Goal: Information Seeking & Learning: Check status

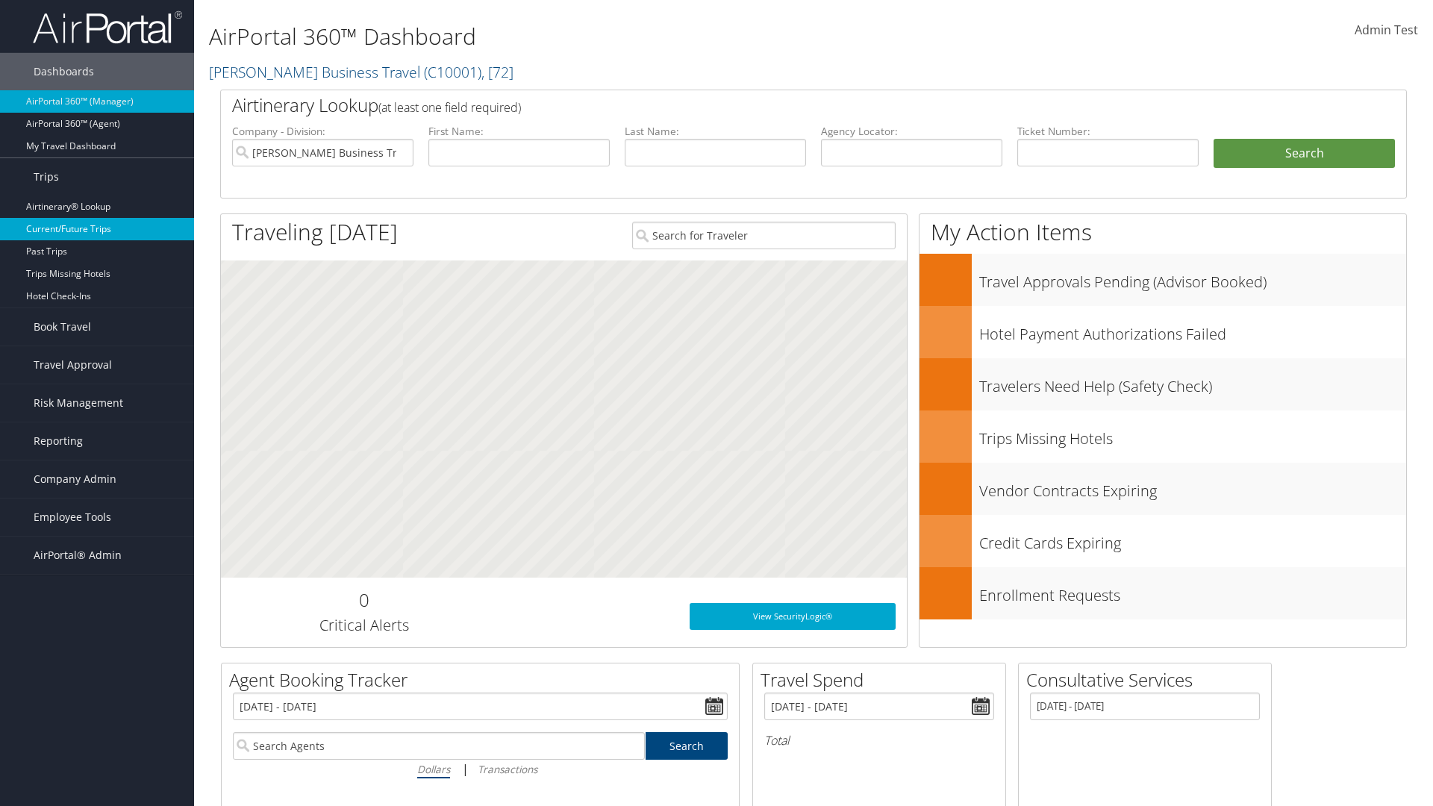
click at [97, 229] on link "Current/Future Trips" at bounding box center [97, 229] width 194 height 22
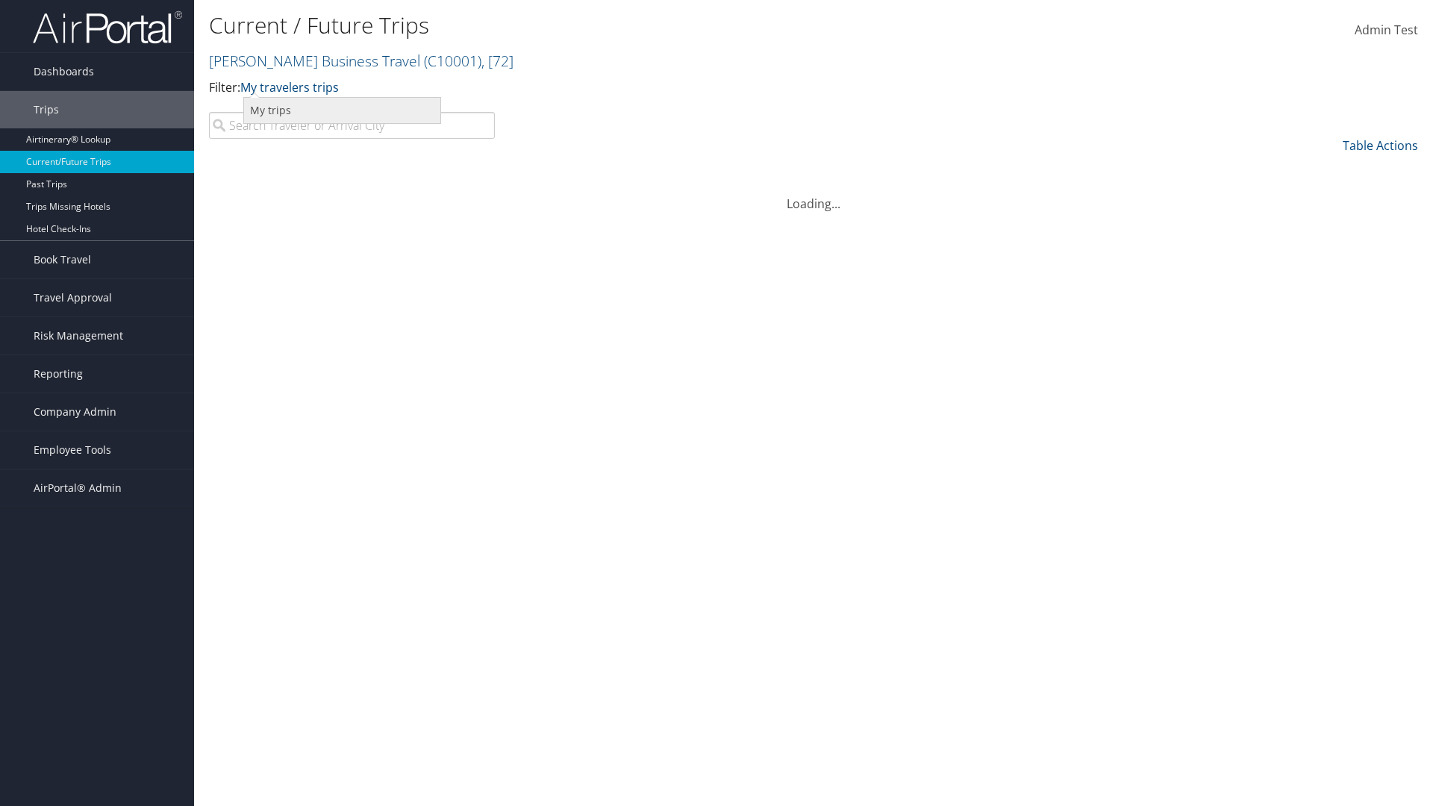
click at [342, 110] on link "My trips" at bounding box center [342, 110] width 196 height 25
click at [266, 87] on link "My trips" at bounding box center [263, 87] width 46 height 16
click at [0, 0] on link "My travelers trips" at bounding box center [0, 0] width 0 height 0
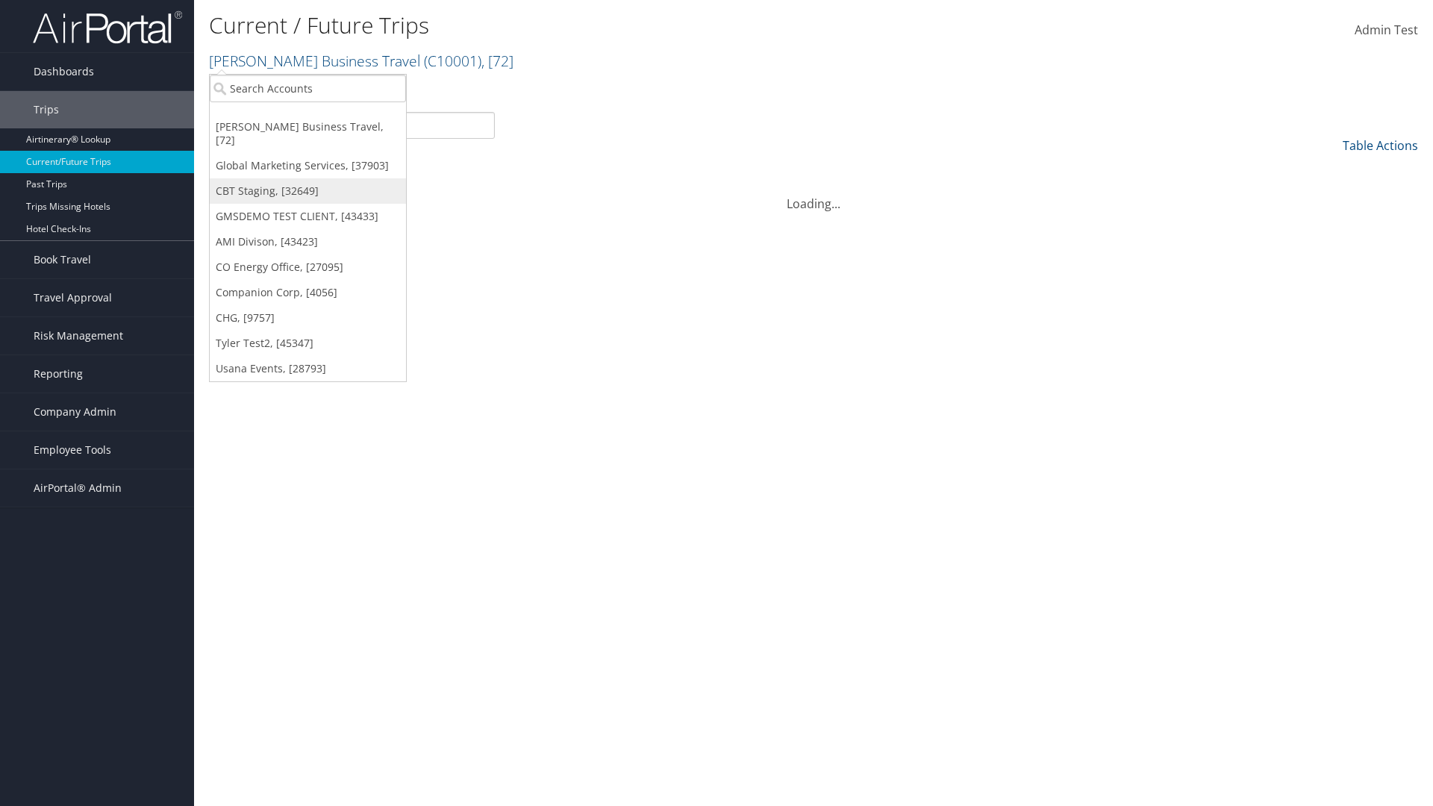
click at [307, 178] on link "CBT Staging, [32649]" at bounding box center [308, 190] width 196 height 25
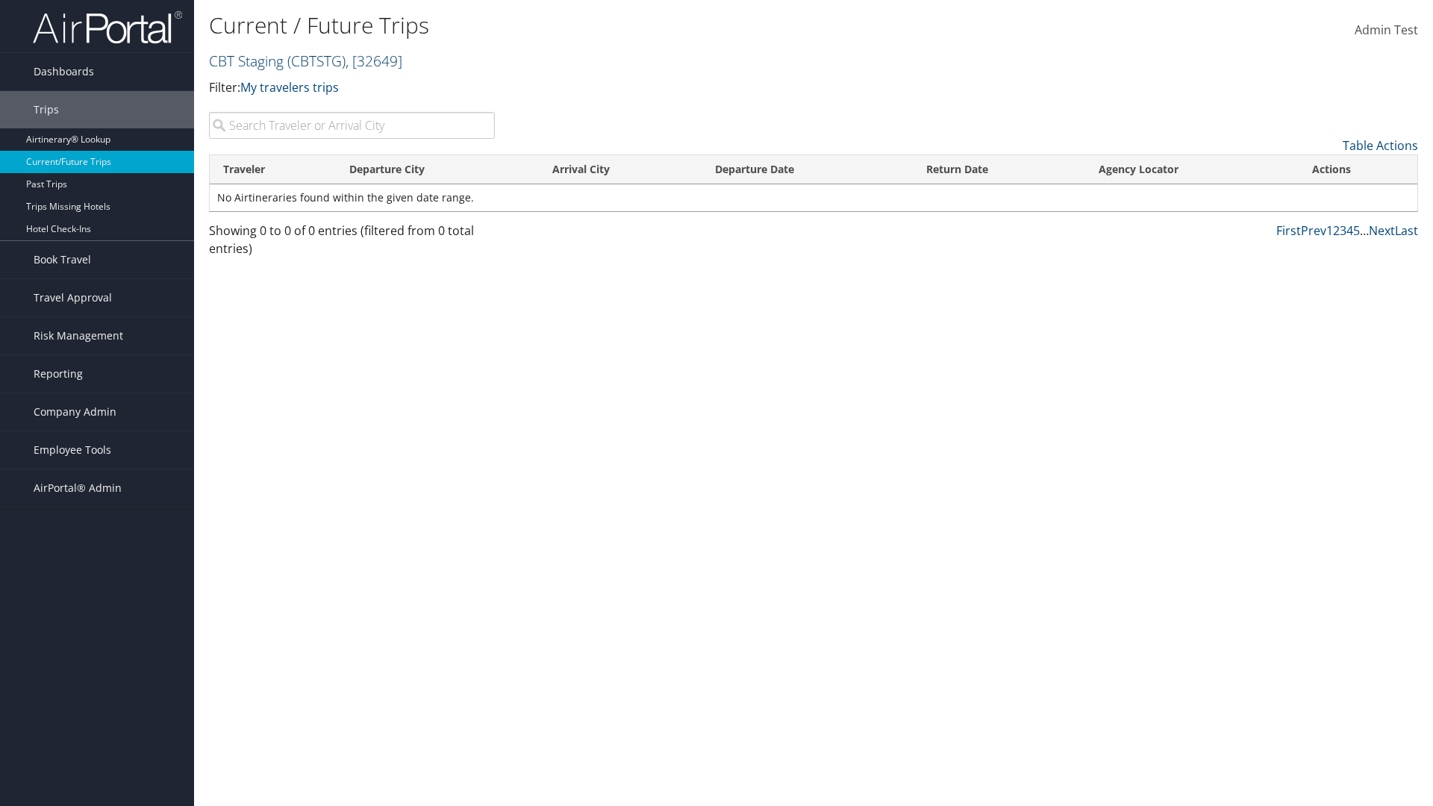
click at [246, 60] on link "CBT Staging ( CBTSTG ) , [ 32649 ]" at bounding box center [305, 61] width 193 height 20
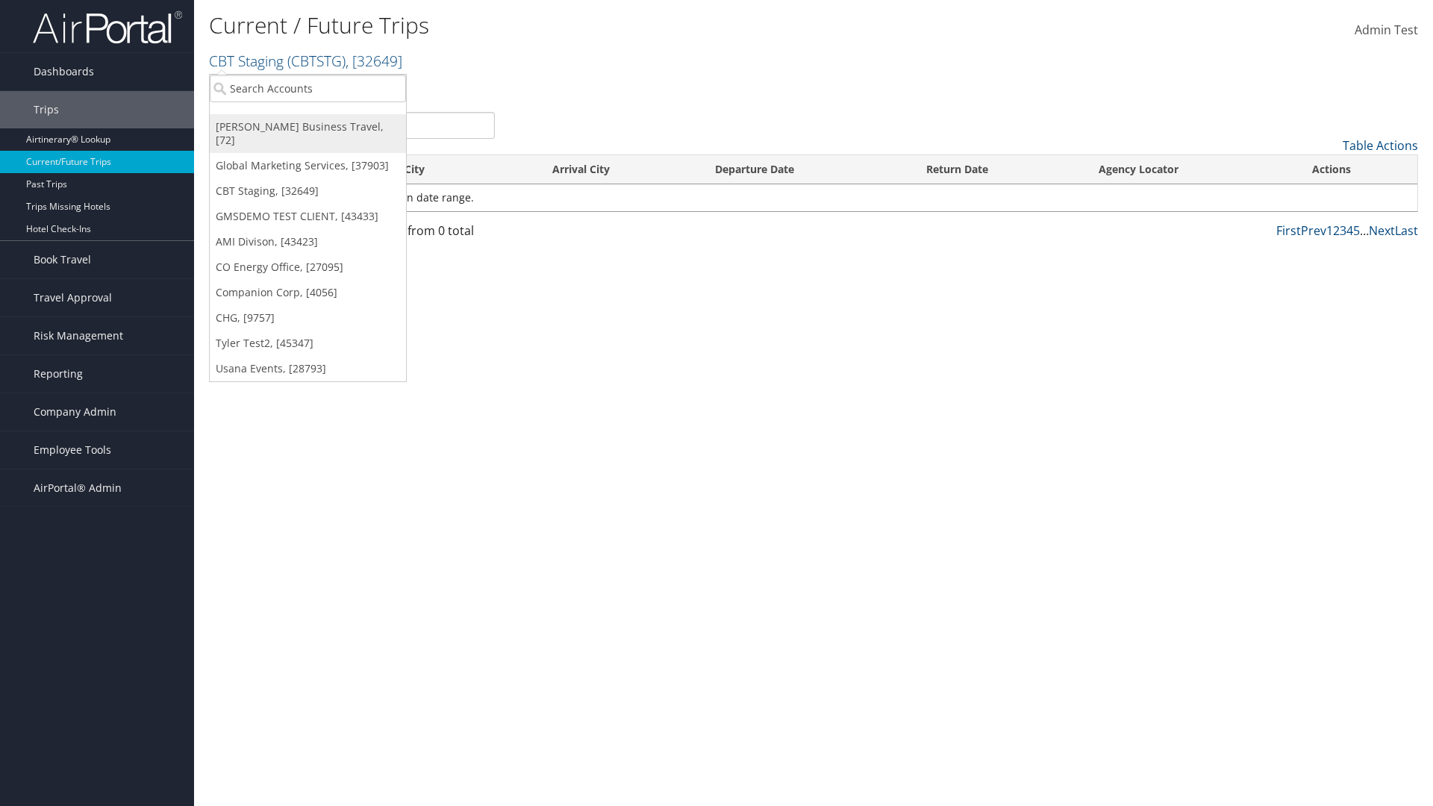
click at [307, 127] on link "[PERSON_NAME] Business Travel, [72]" at bounding box center [308, 133] width 196 height 39
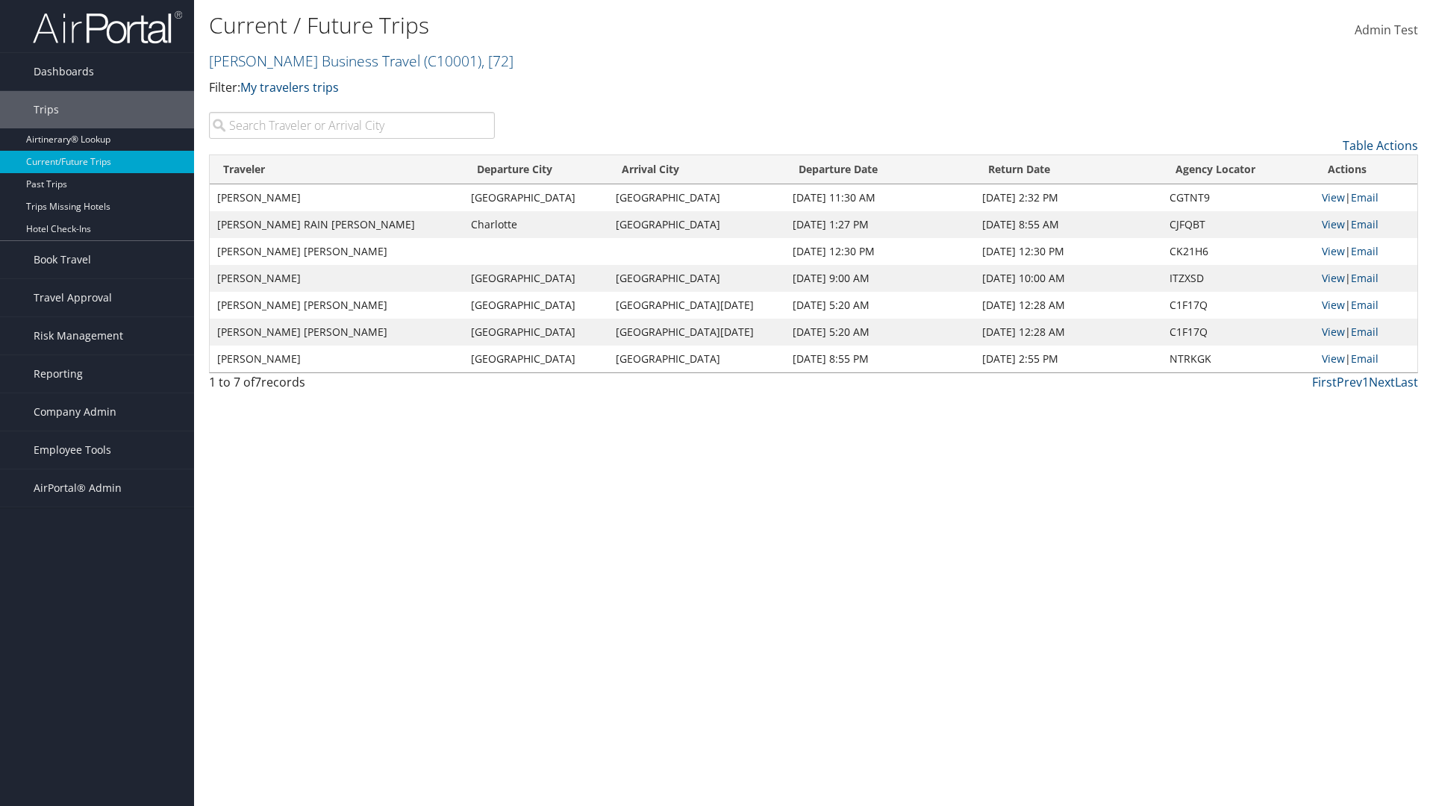
click at [307, 60] on link "Christopherson Business Travel ( C10001 ) , [ 72 ]" at bounding box center [361, 61] width 304 height 20
click at [0, 0] on link "CBT Staging, [32649]" at bounding box center [0, 0] width 0 height 0
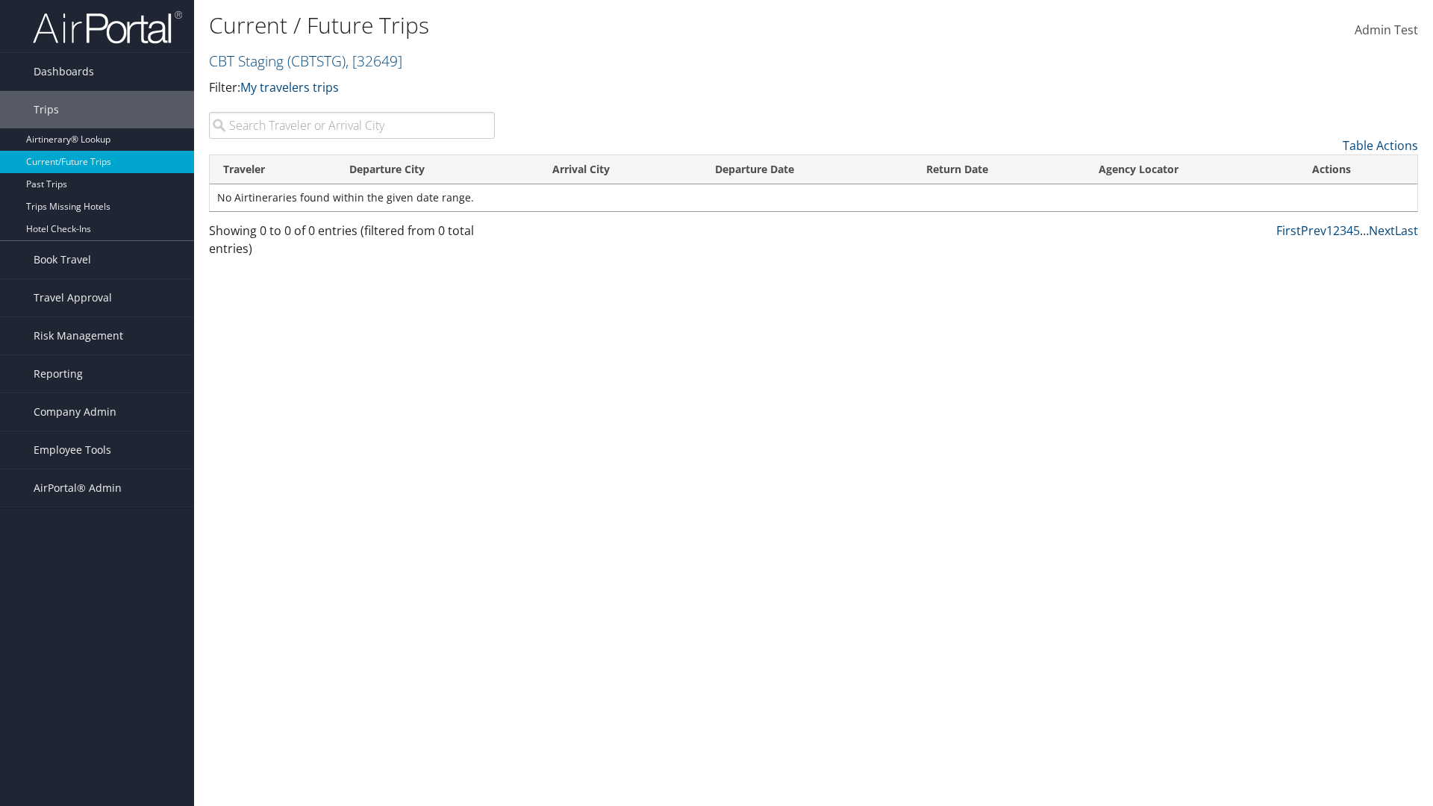
click at [272, 169] on th "Traveler" at bounding box center [273, 169] width 126 height 29
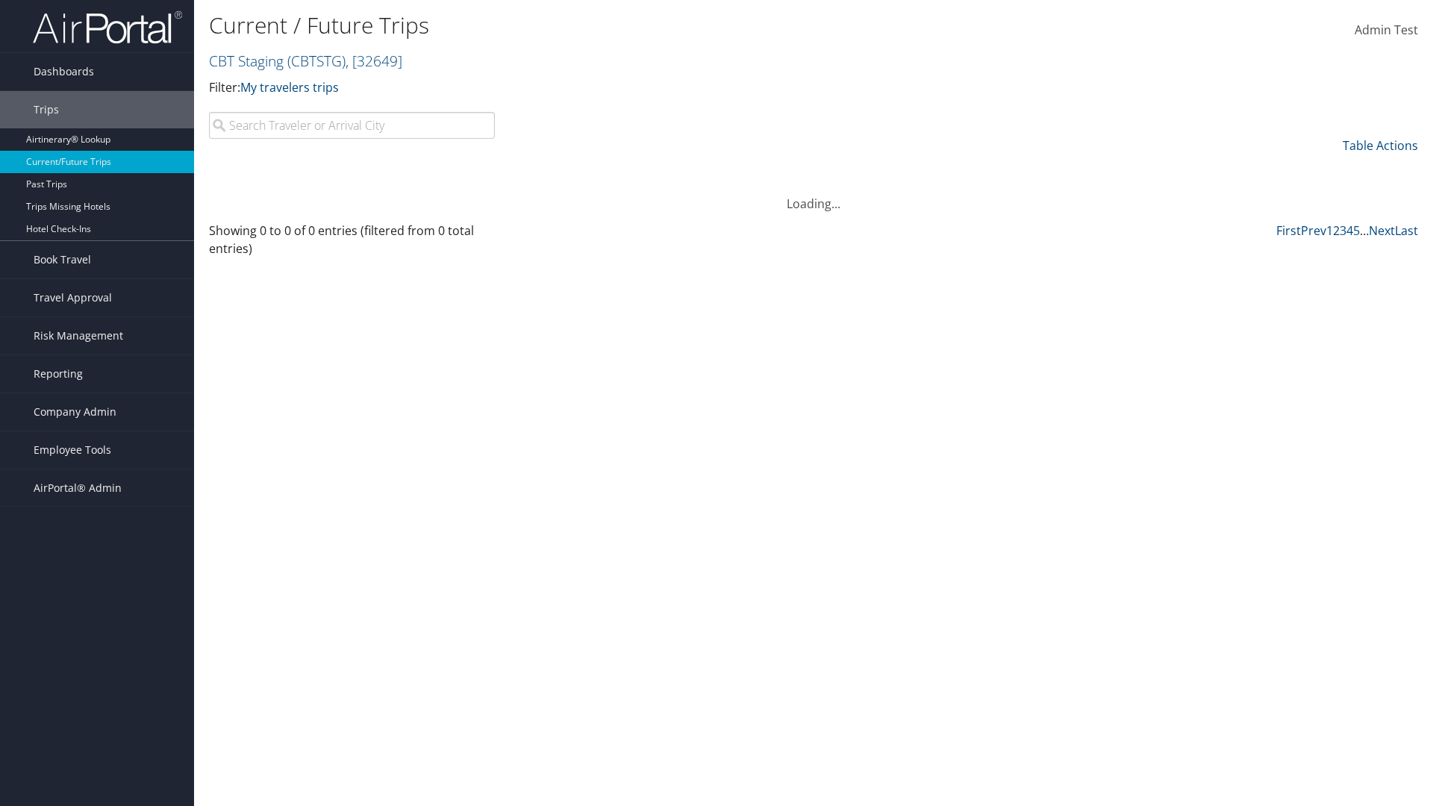
click at [272, 169] on th "Traveler" at bounding box center [273, 169] width 126 height 29
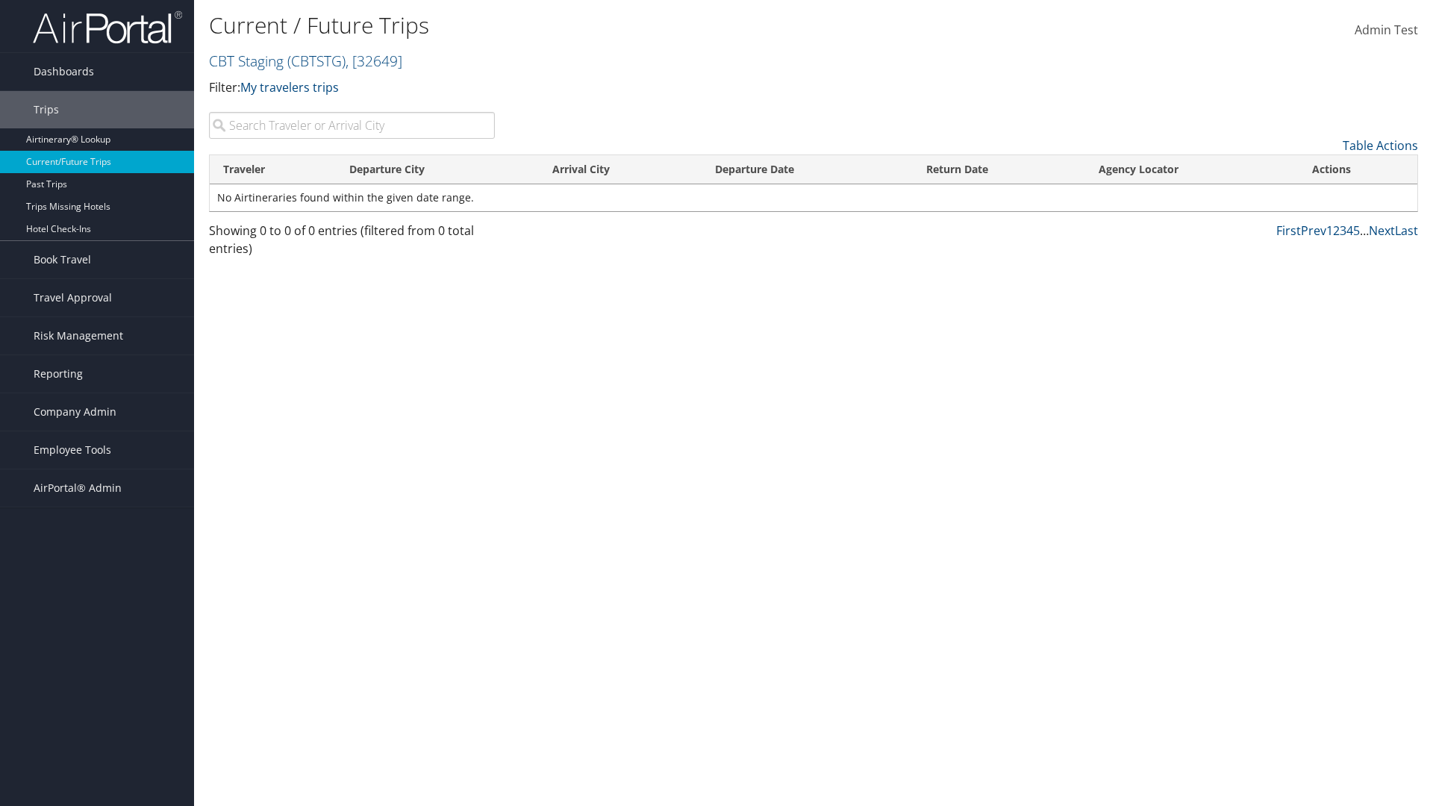
click at [437, 169] on th "Departure City" at bounding box center [438, 169] width 204 height 29
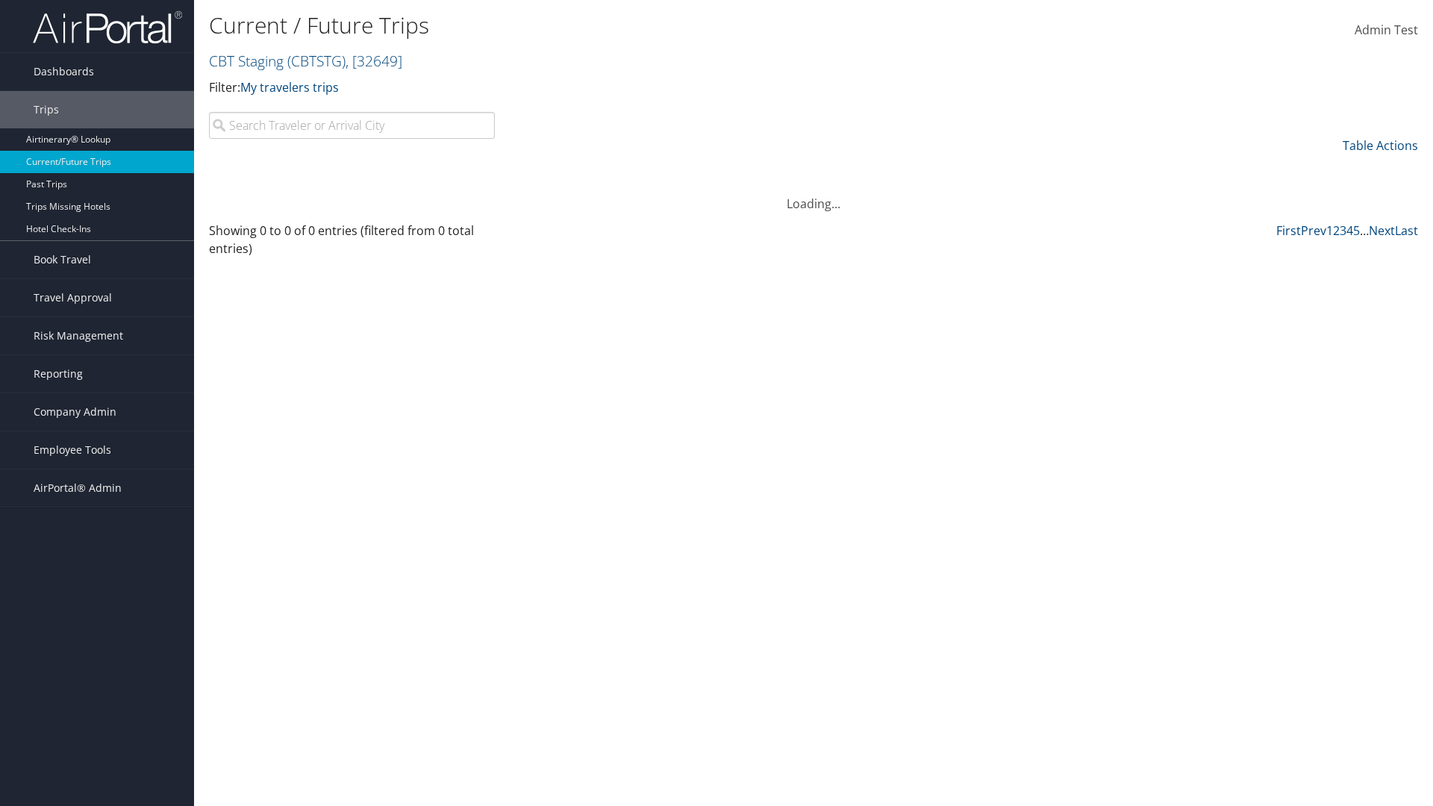
click at [437, 169] on th "Departure City" at bounding box center [438, 169] width 204 height 29
click at [619, 169] on th "Arrival City" at bounding box center [620, 169] width 162 height 29
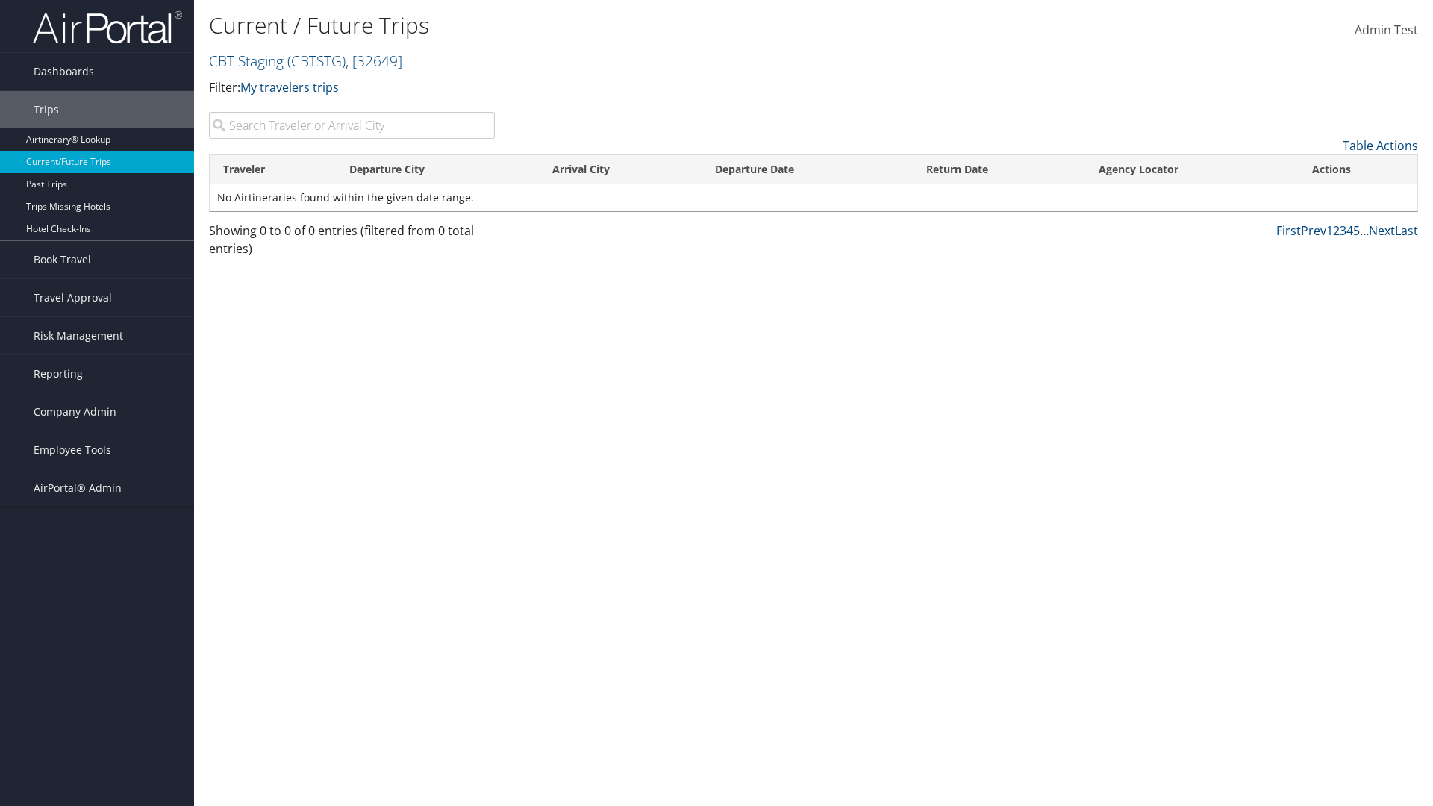
click at [619, 169] on th "Arrival City" at bounding box center [620, 169] width 162 height 29
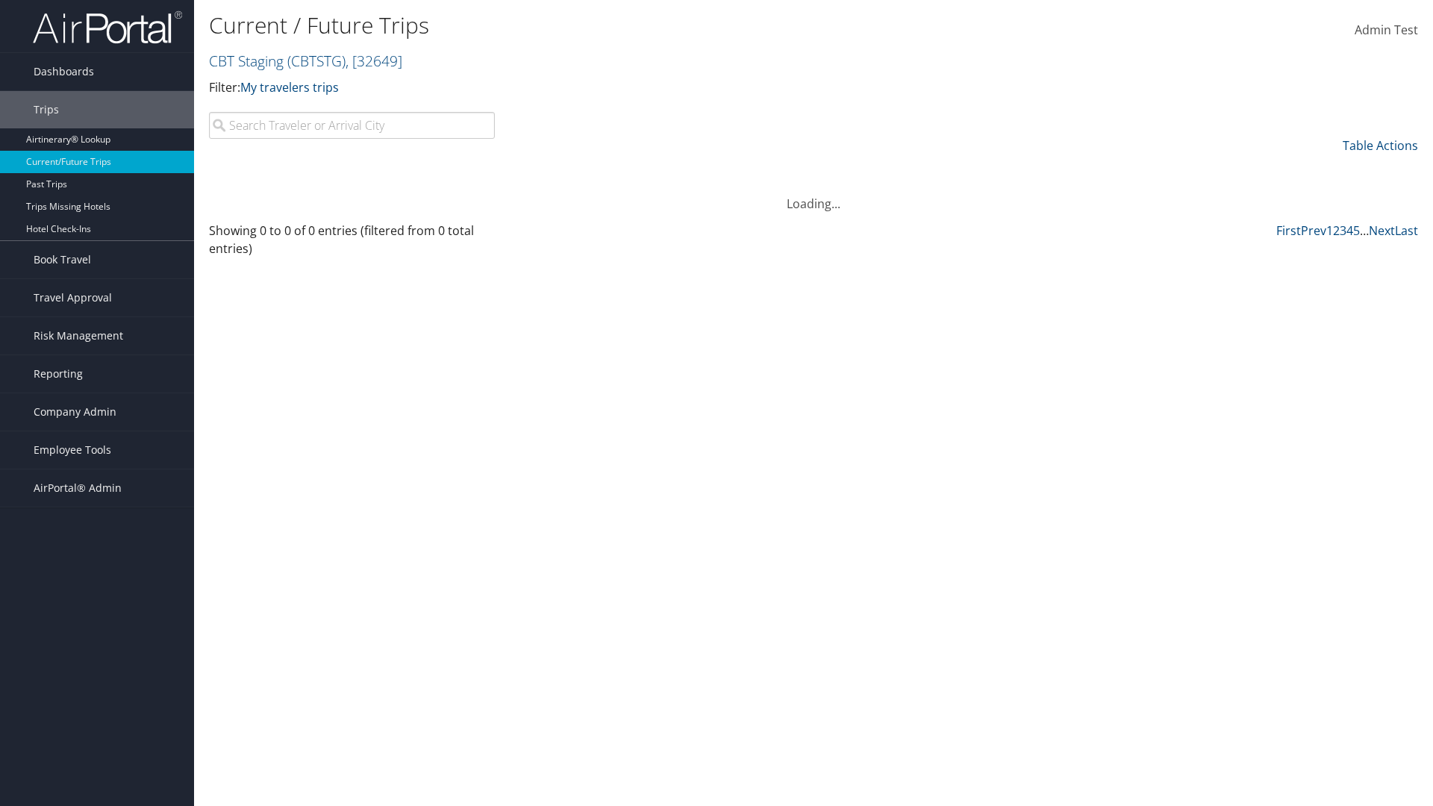
click at [807, 169] on th "Departure Date" at bounding box center [806, 169] width 211 height 29
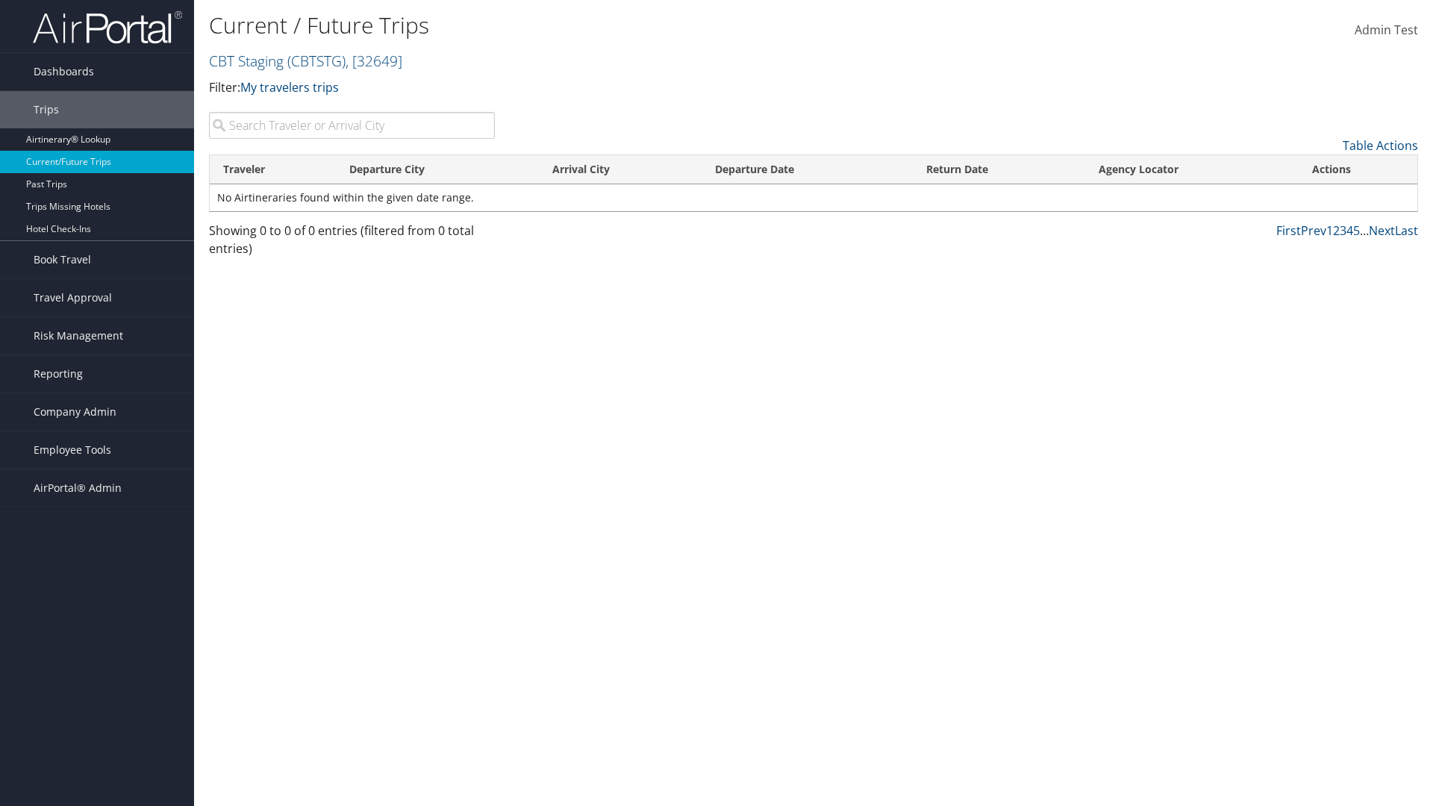
click at [807, 169] on th "Departure Date" at bounding box center [806, 169] width 211 height 29
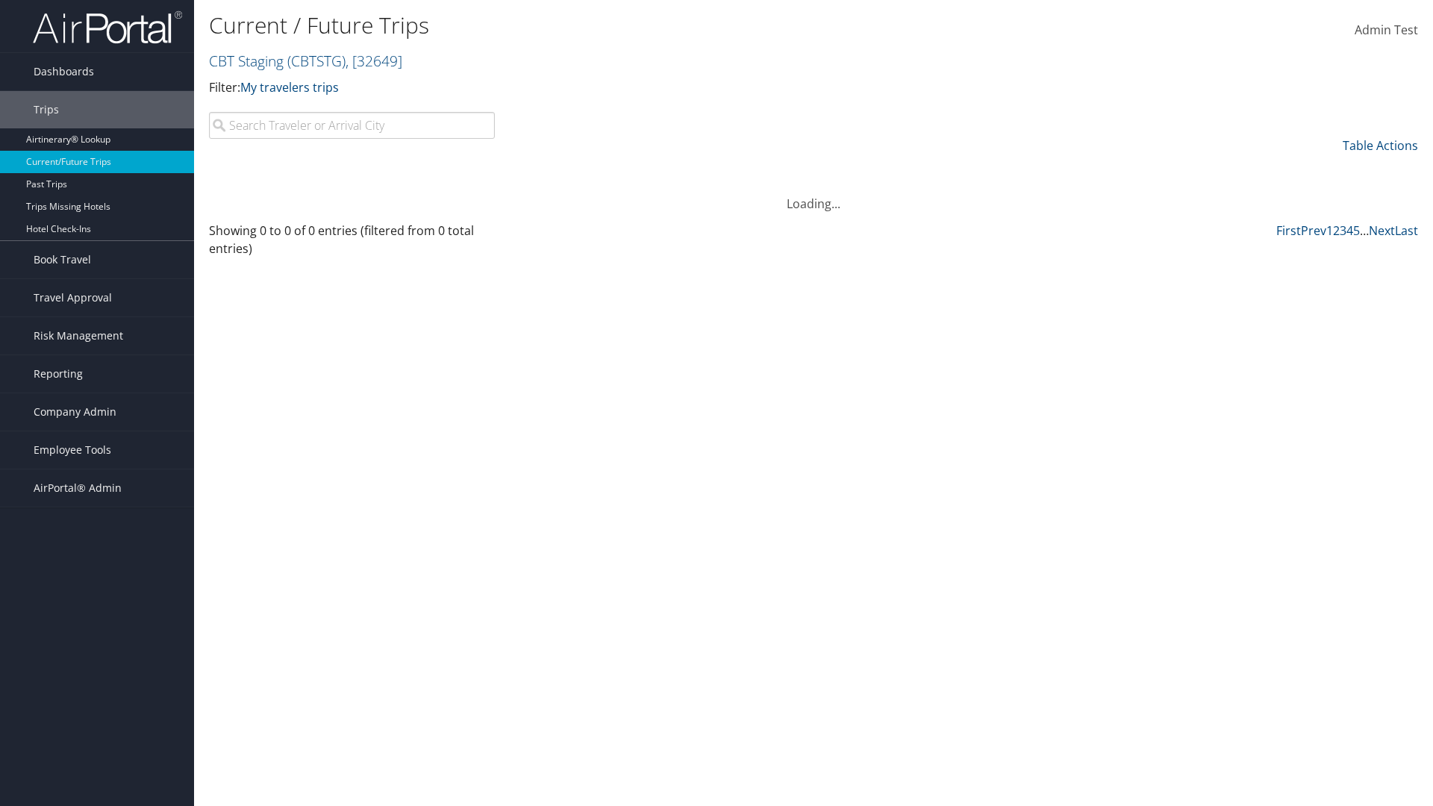
click at [998, 169] on th "Return Date" at bounding box center [999, 169] width 172 height 29
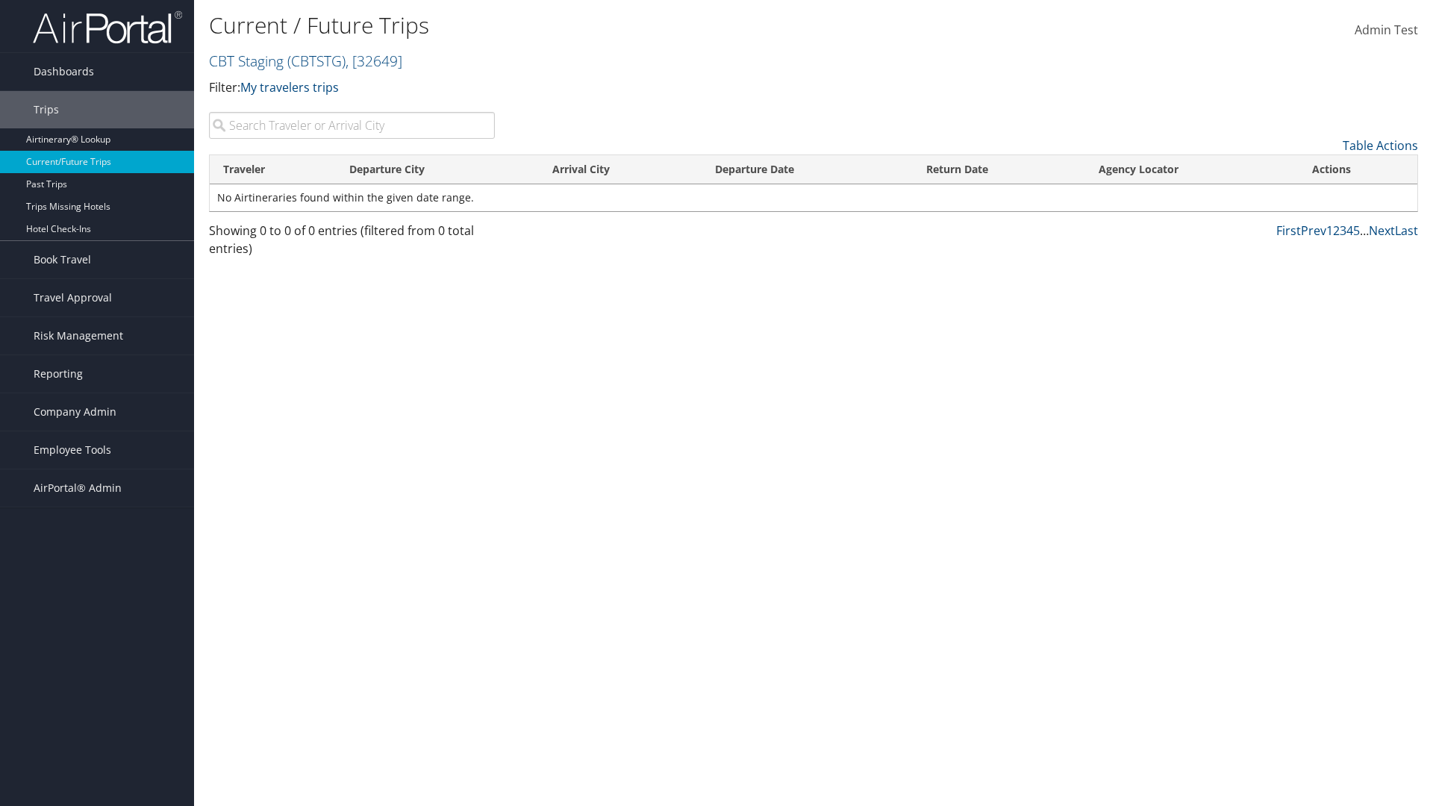
click at [998, 169] on th "Return Date" at bounding box center [999, 169] width 172 height 29
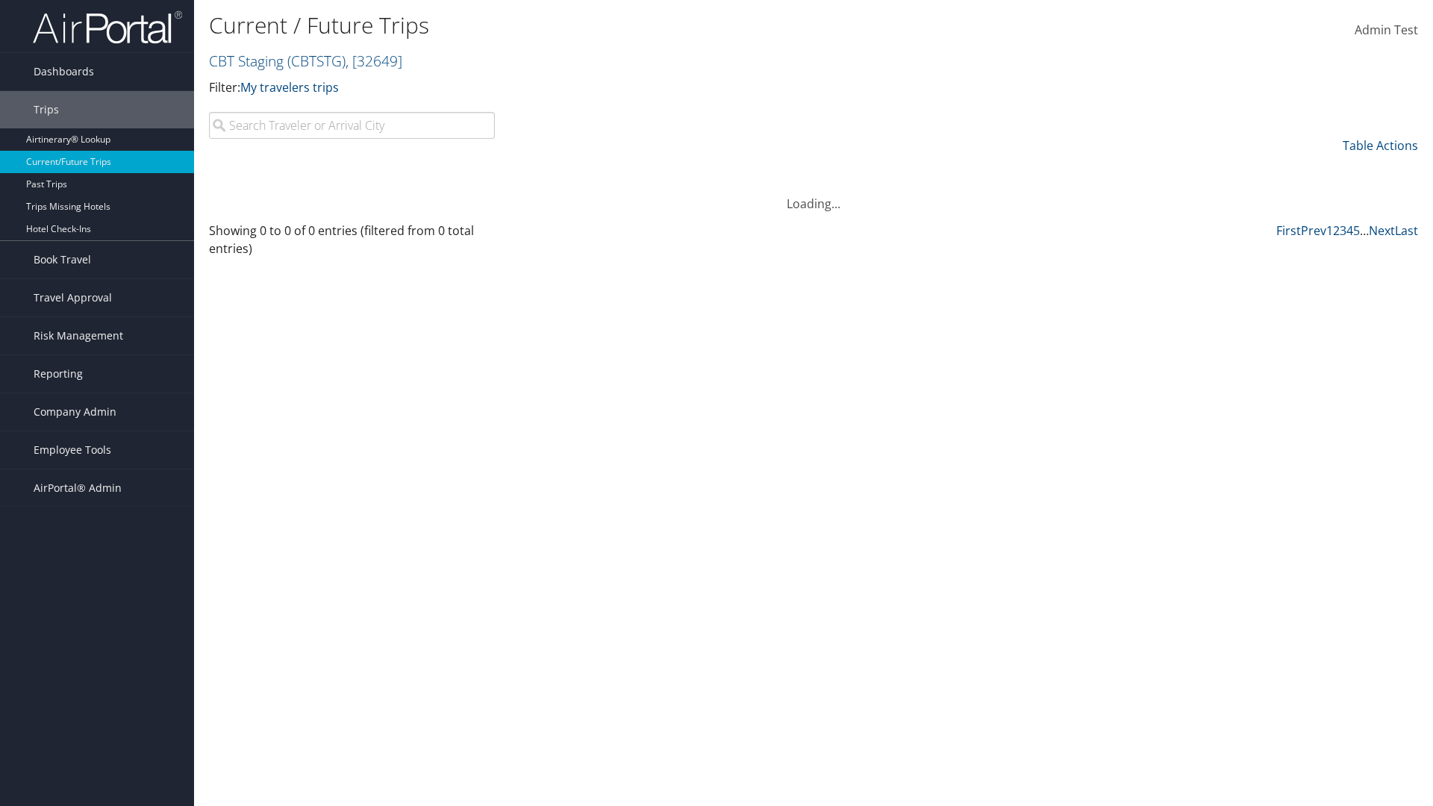
click at [1191, 169] on th "Agency Locator" at bounding box center [1191, 169] width 213 height 29
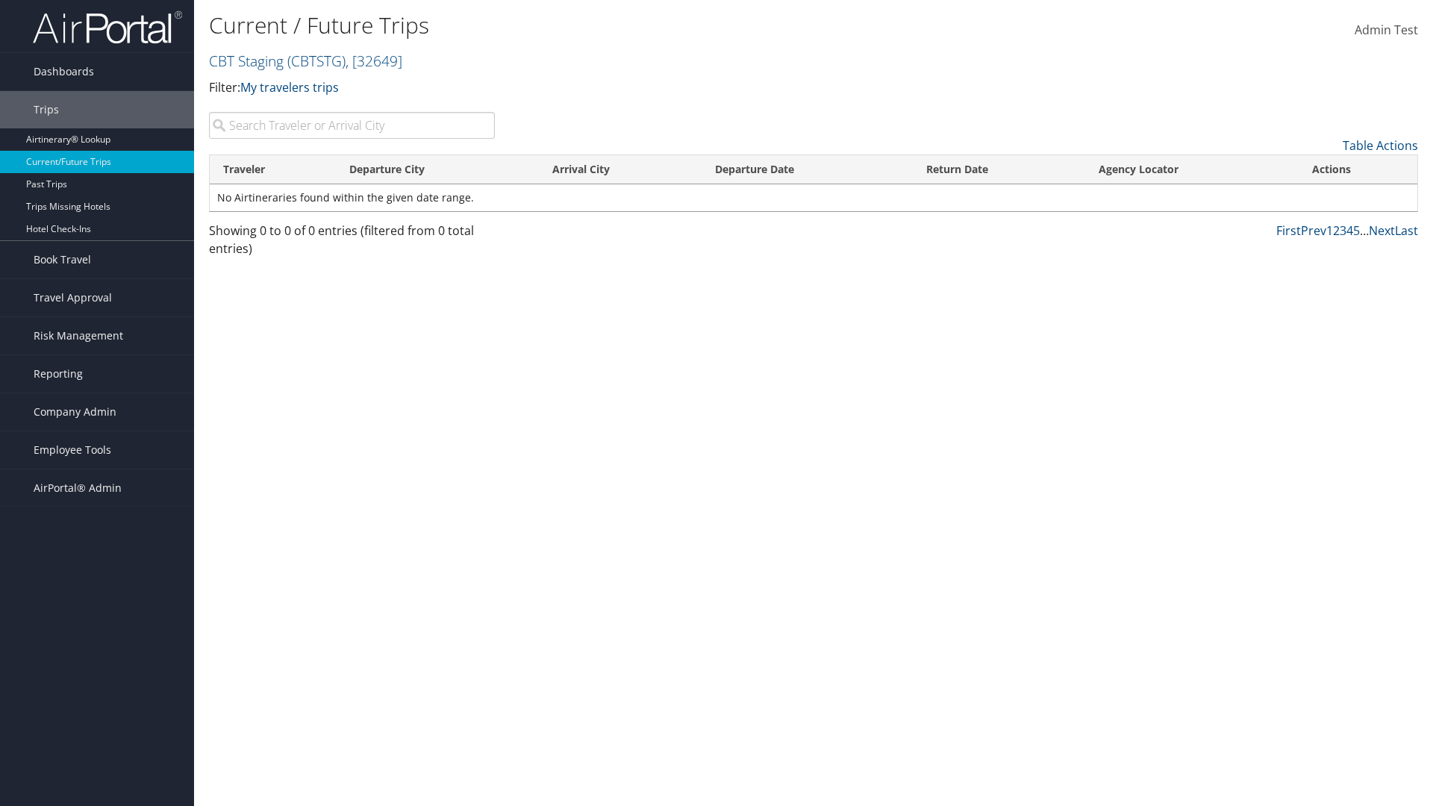
click at [1191, 169] on th "Agency Locator" at bounding box center [1191, 169] width 213 height 29
